Goal: Information Seeking & Learning: Understand process/instructions

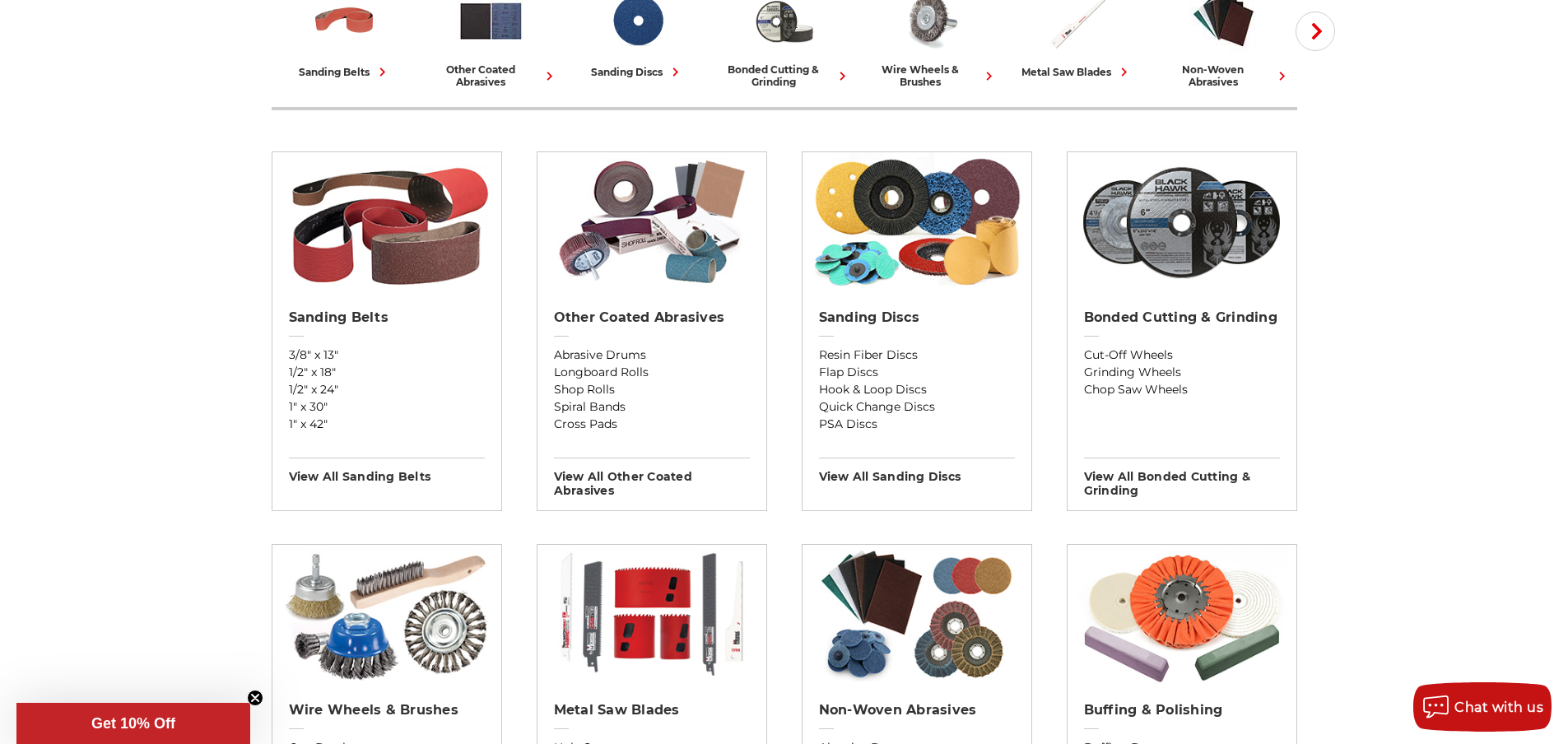
scroll to position [480, 0]
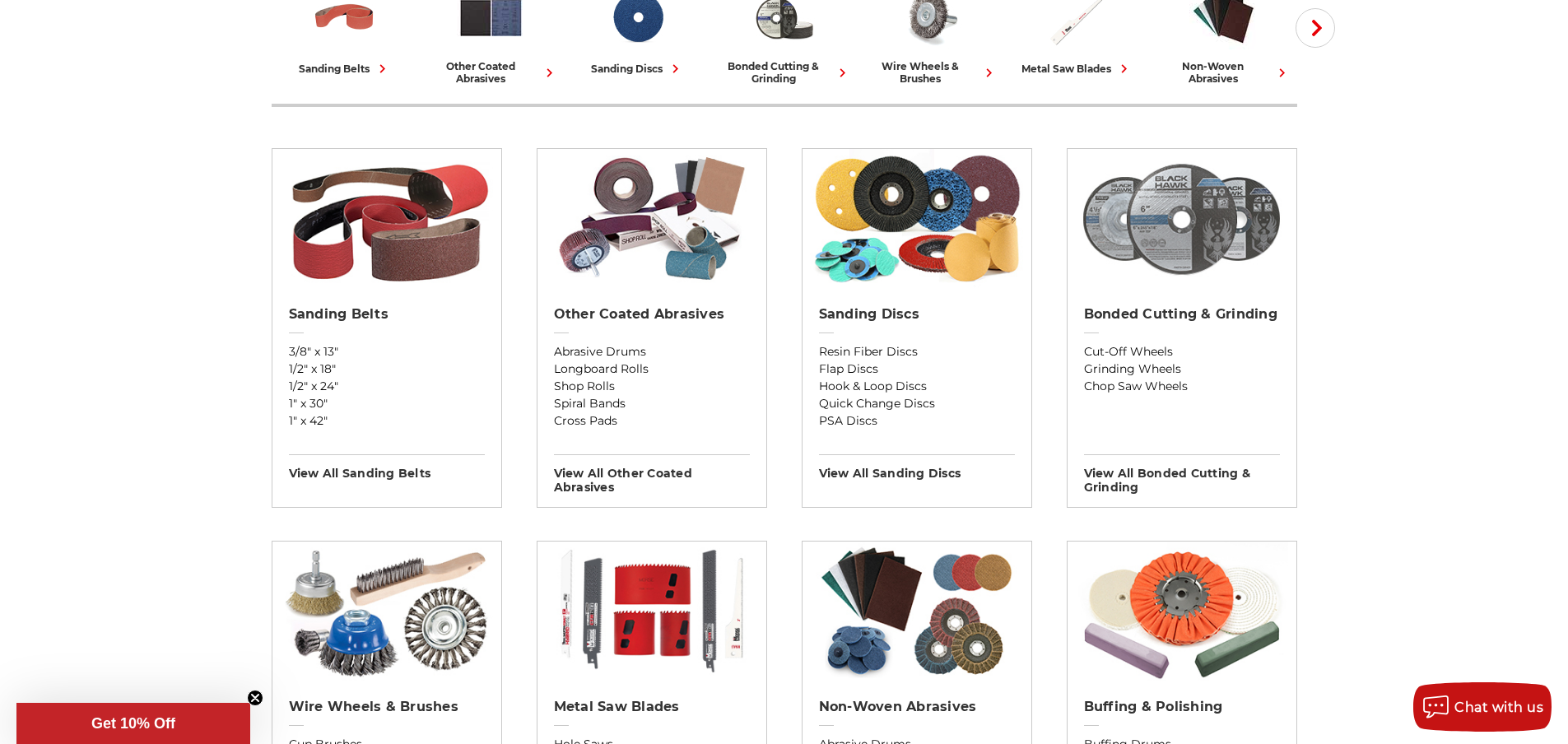
click at [1177, 245] on img at bounding box center [1181, 218] width 213 height 140
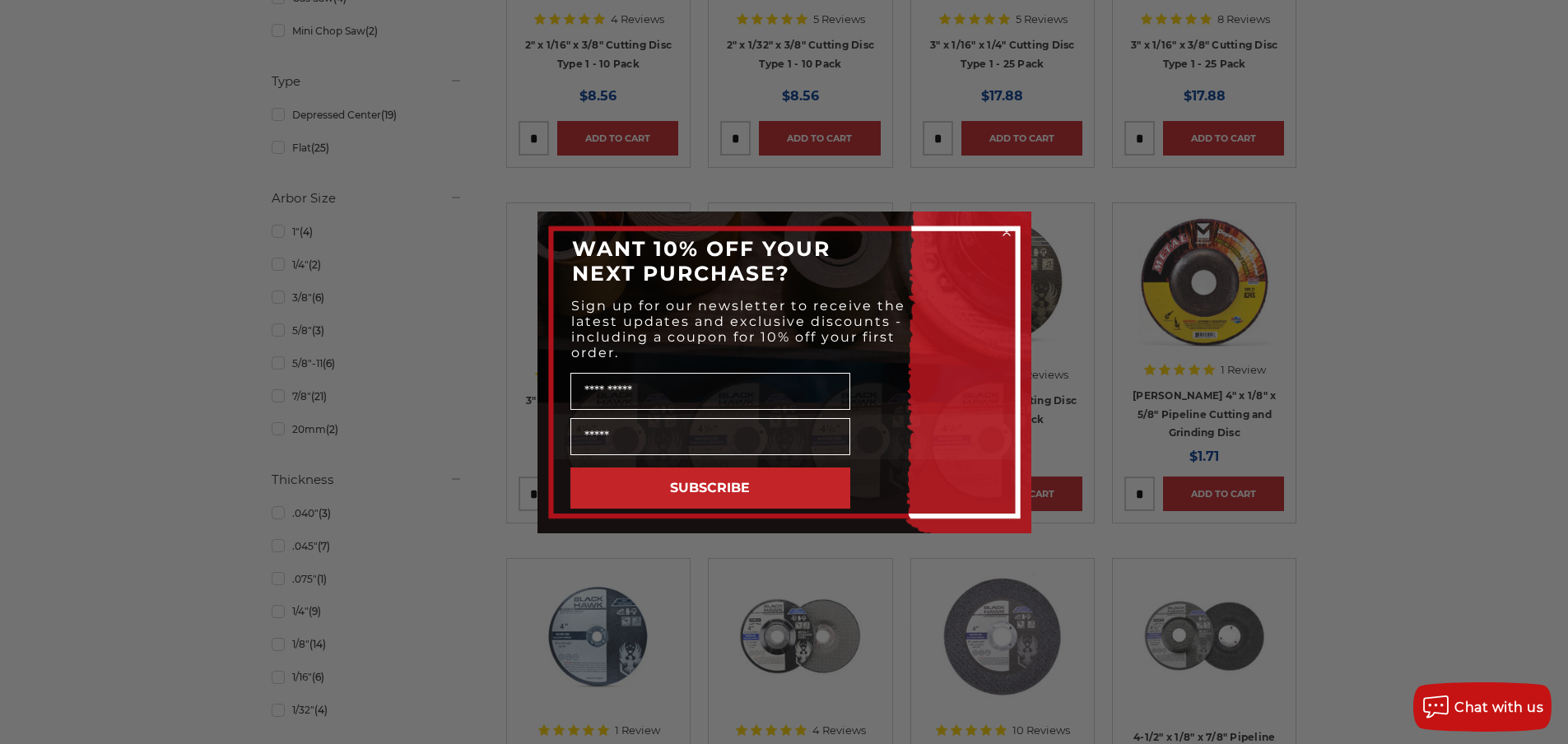
scroll to position [683, 0]
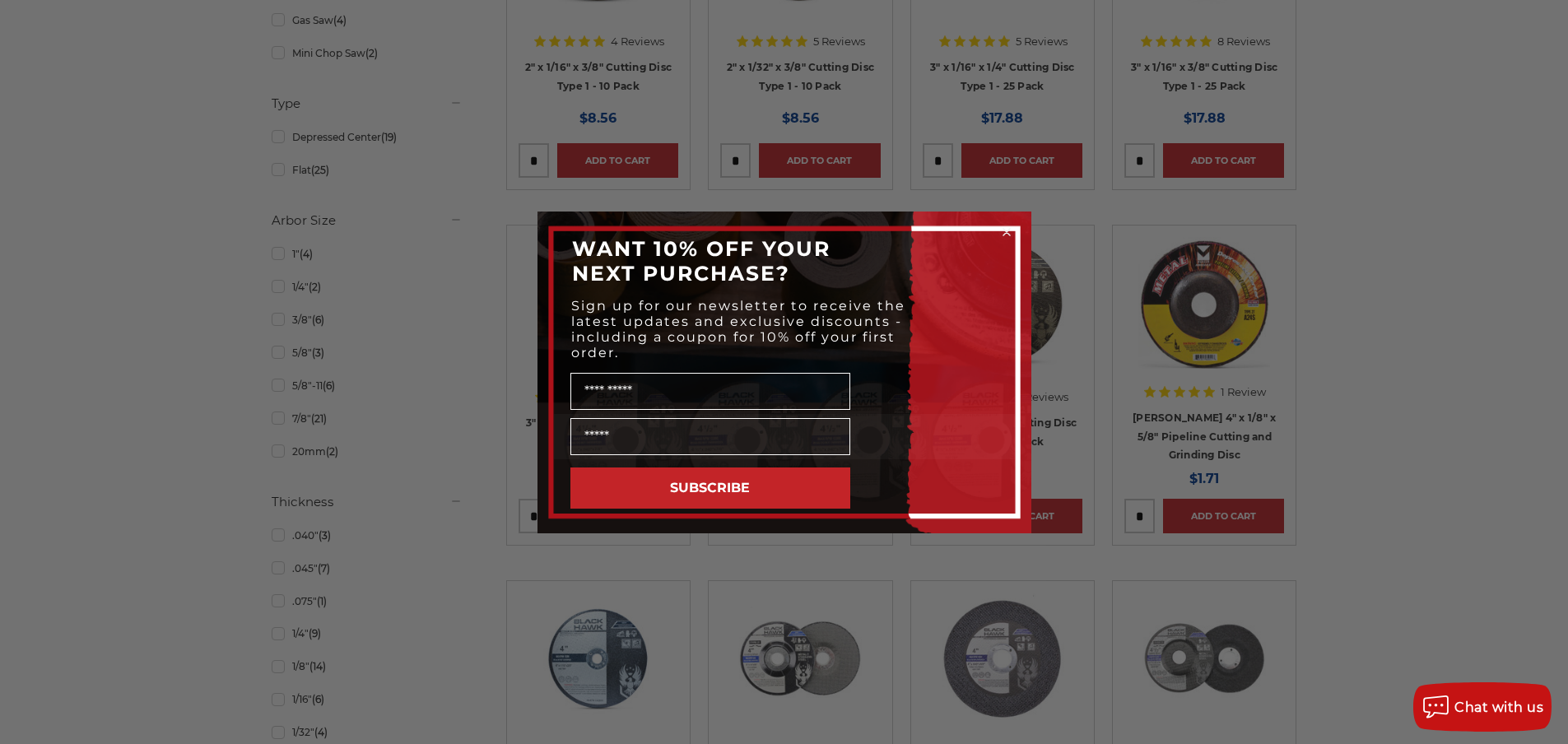
click at [1008, 230] on circle "Close dialog" at bounding box center [1006, 232] width 15 height 15
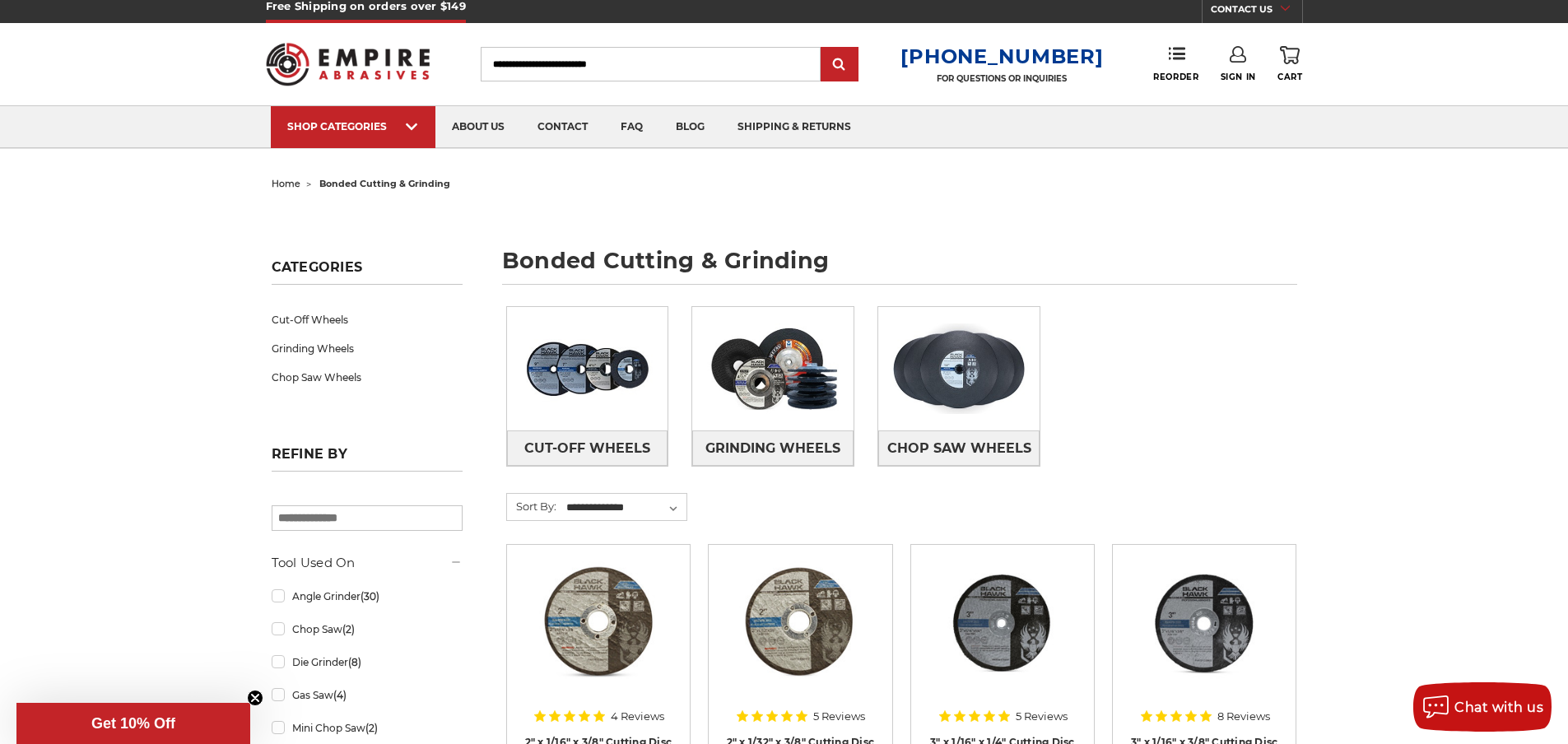
scroll to position [0, 0]
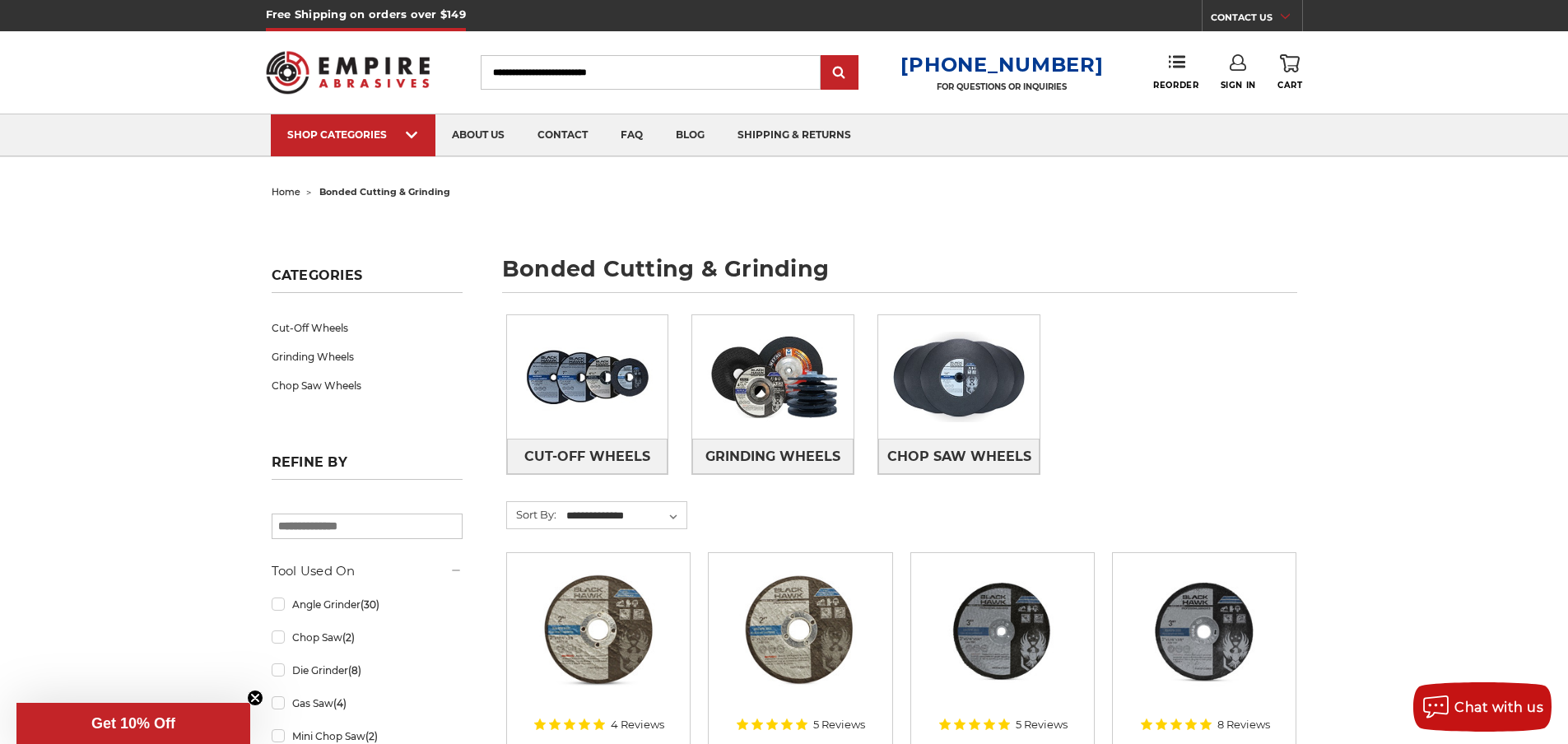
click at [1240, 63] on use at bounding box center [1237, 62] width 16 height 16
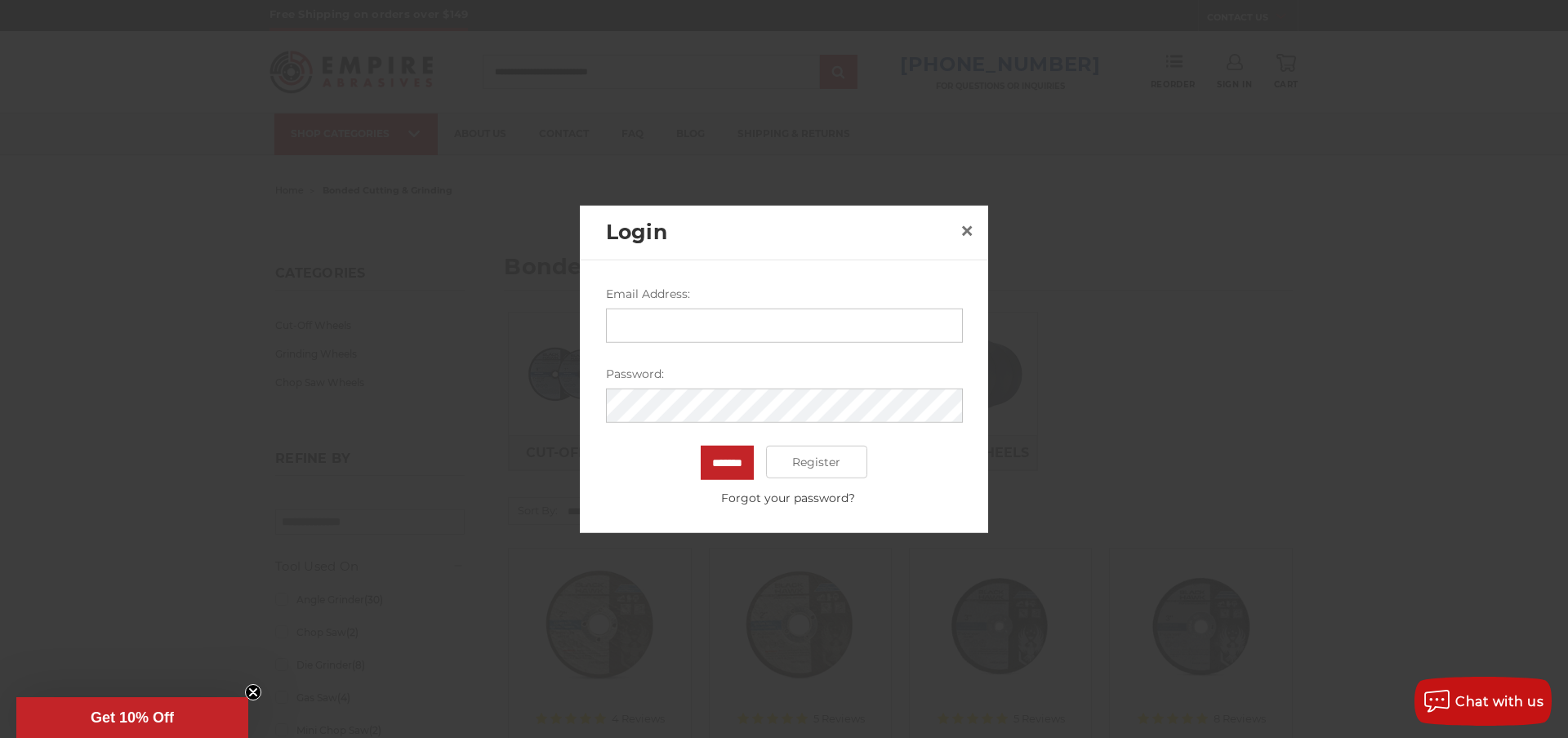
click at [637, 320] on input "Email Address:" at bounding box center [784, 326] width 357 height 34
click at [966, 224] on span "×" at bounding box center [968, 230] width 15 height 32
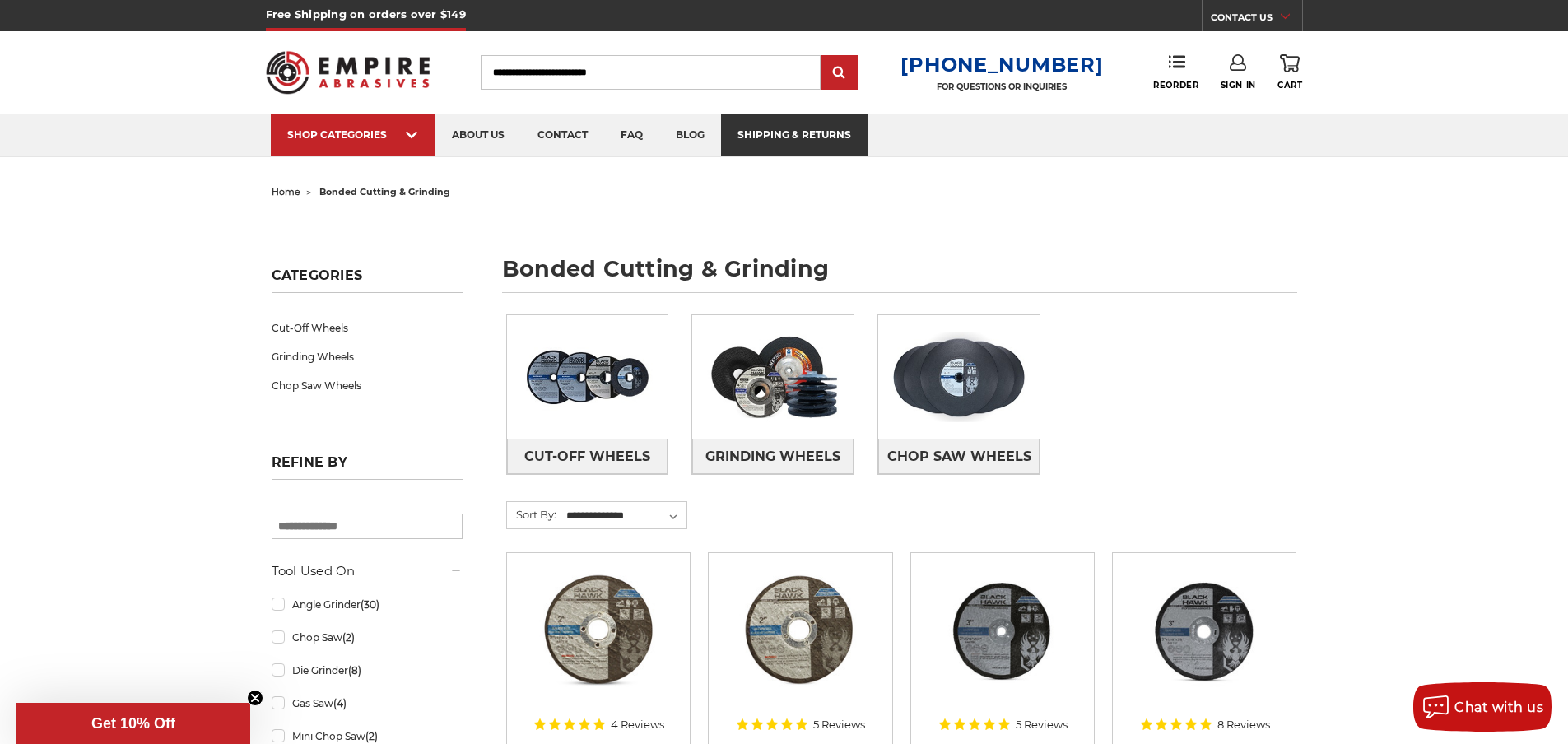
click at [774, 130] on link "shipping & returns" at bounding box center [794, 135] width 146 height 42
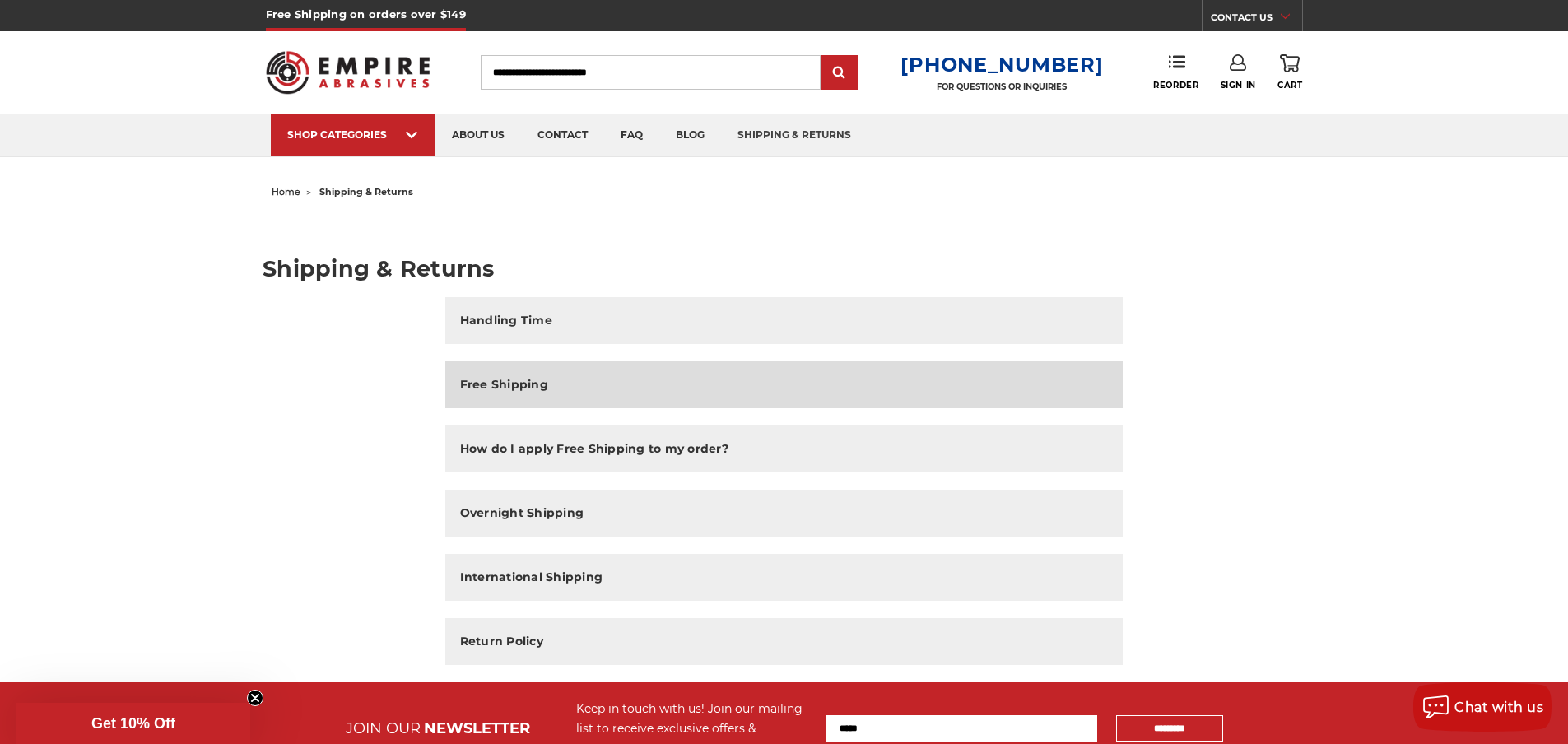
click at [528, 383] on h2 "Free Shipping" at bounding box center [504, 384] width 88 height 17
